Goal: Task Accomplishment & Management: Manage account settings

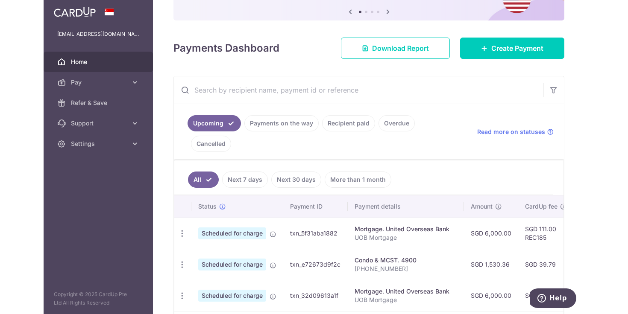
scroll to position [109, 0]
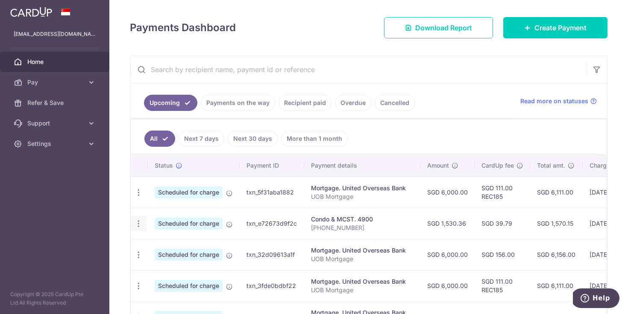
click at [141, 197] on icon "button" at bounding box center [138, 192] width 9 height 9
click at [163, 243] on span "Update payment" at bounding box center [184, 247] width 58 height 10
radio input "true"
type input "1,530.36"
type input "[DATE]"
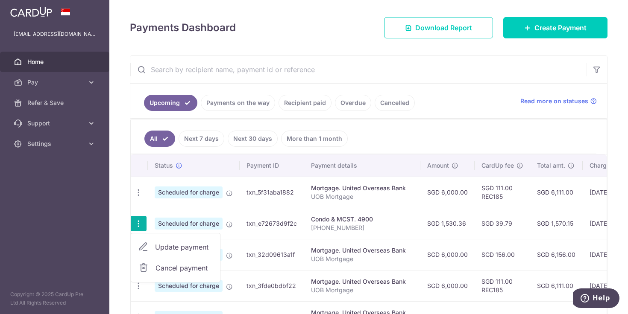
type input "[PHONE_NUMBER]"
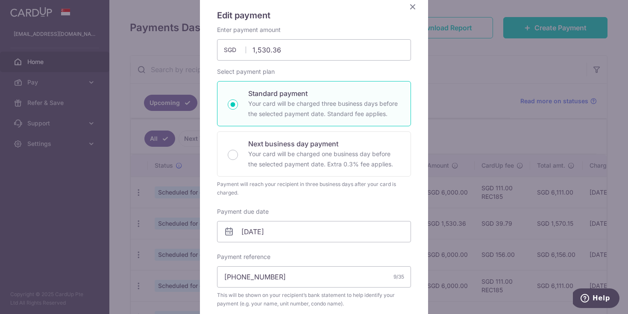
scroll to position [105, 0]
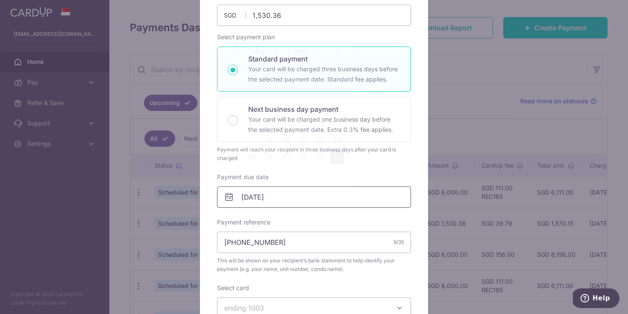
click at [251, 194] on input "[DATE]" at bounding box center [314, 197] width 194 height 21
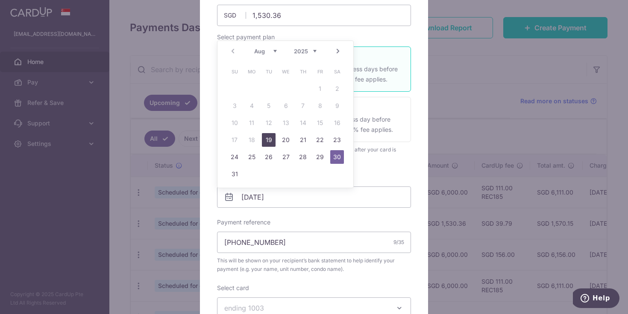
click at [265, 140] on link "19" at bounding box center [269, 140] width 14 height 14
type input "[DATE]"
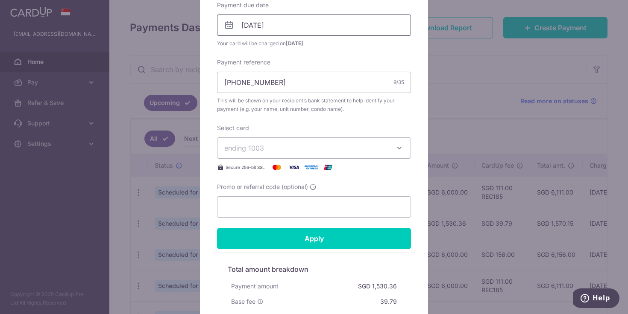
scroll to position [347, 0]
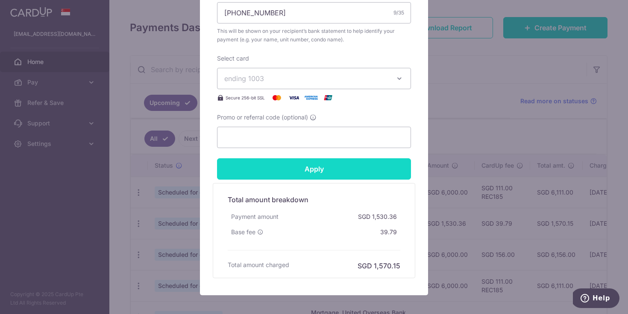
click at [348, 175] on input "Apply" at bounding box center [314, 168] width 194 height 21
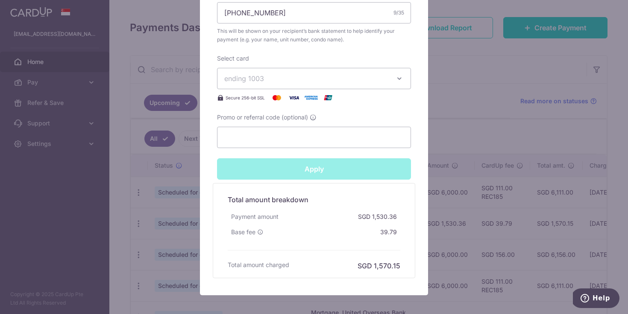
type input "Successfully Applied"
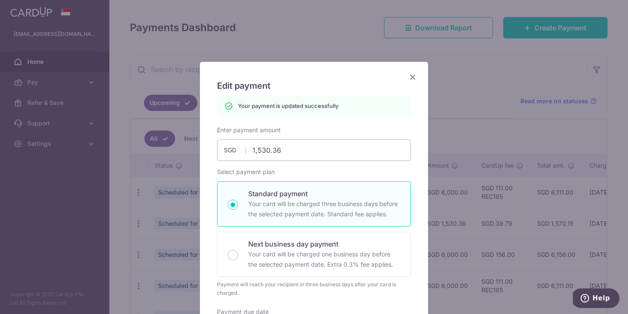
scroll to position [0, 0]
click at [412, 77] on icon "Close" at bounding box center [412, 77] width 10 height 11
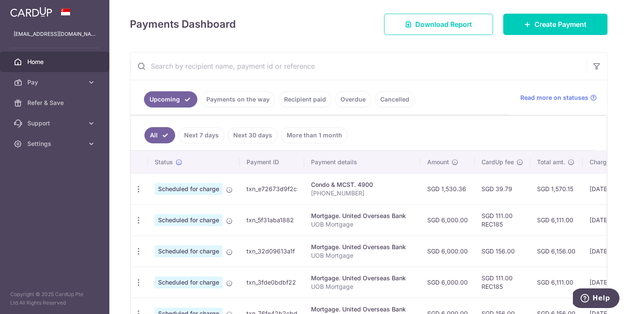
scroll to position [113, 0]
